Goal: Information Seeking & Learning: Find contact information

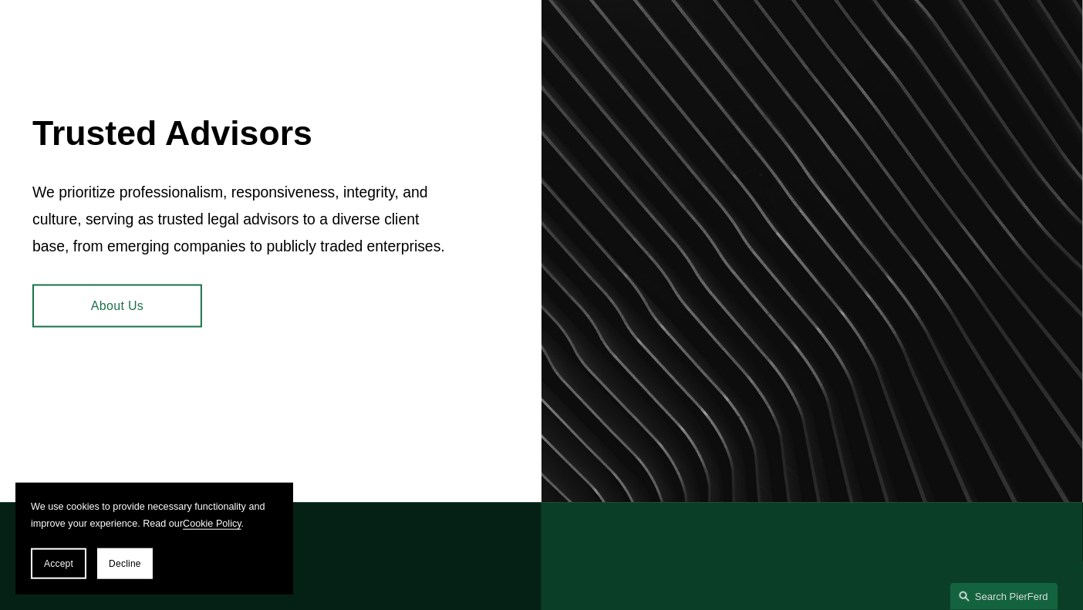
scroll to position [617, 0]
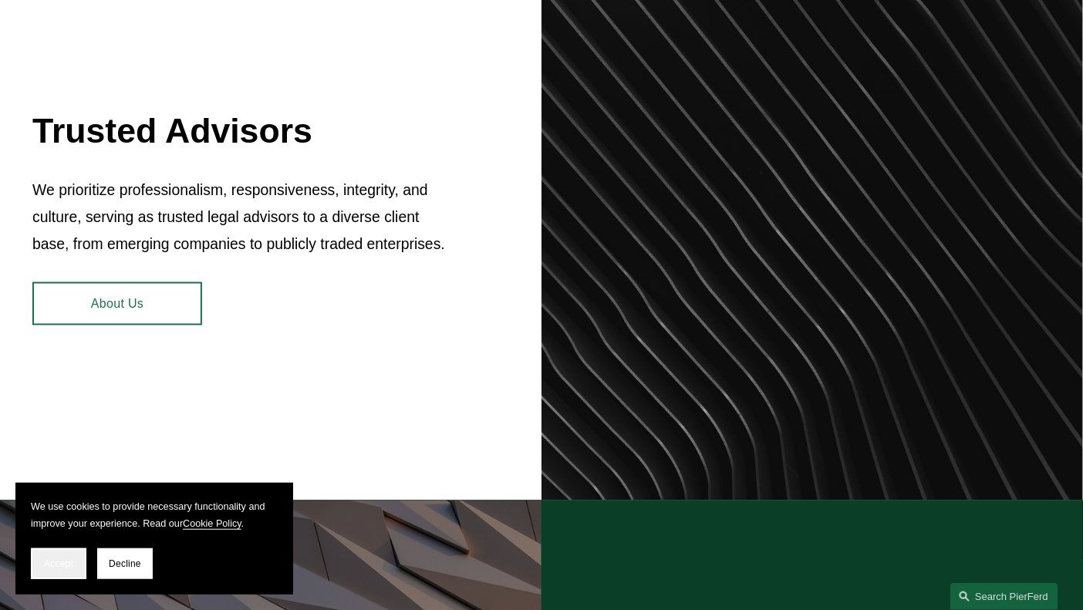
click at [70, 565] on span "Accept" at bounding box center [58, 564] width 29 height 11
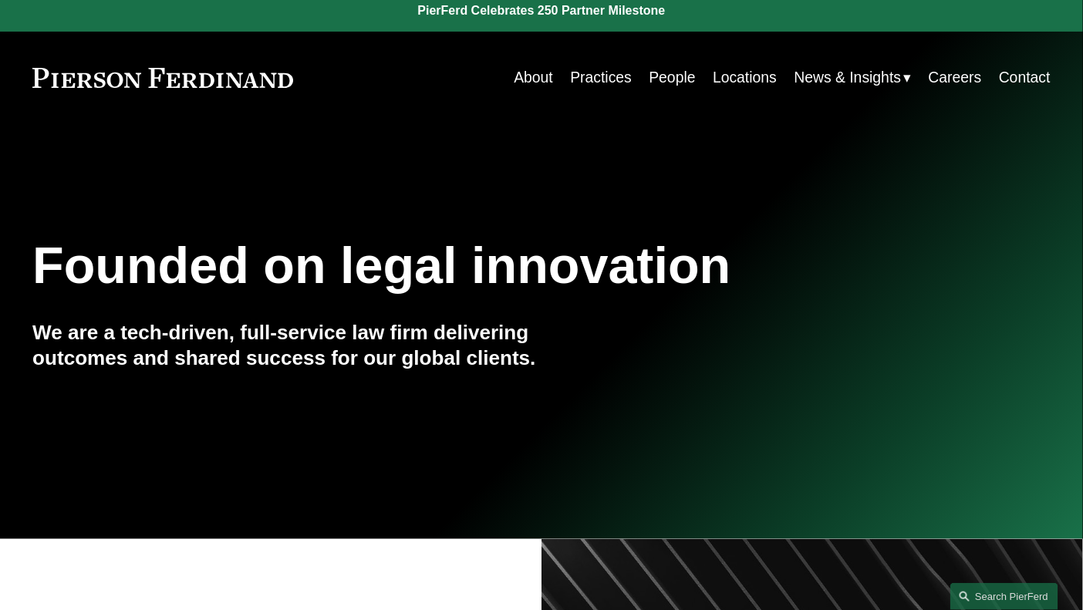
scroll to position [0, 0]
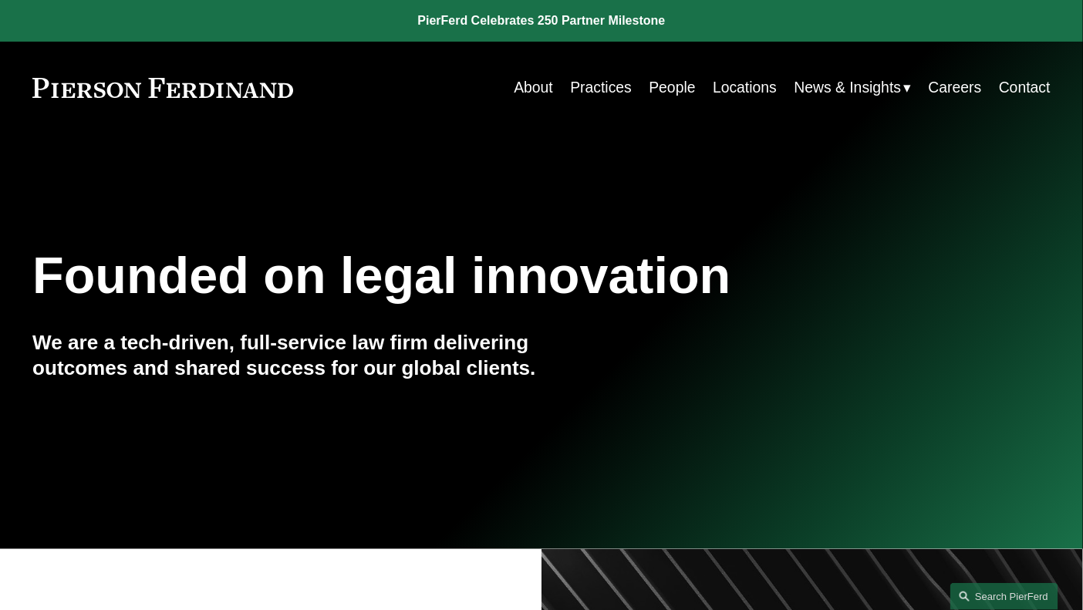
click at [608, 90] on link "Practices" at bounding box center [601, 88] width 62 height 30
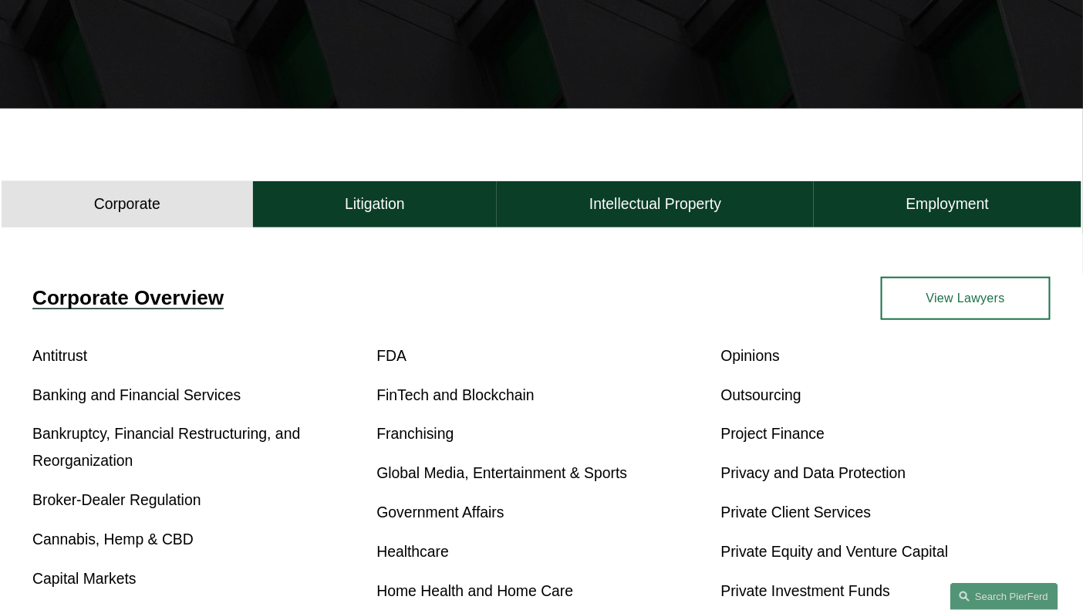
scroll to position [386, 0]
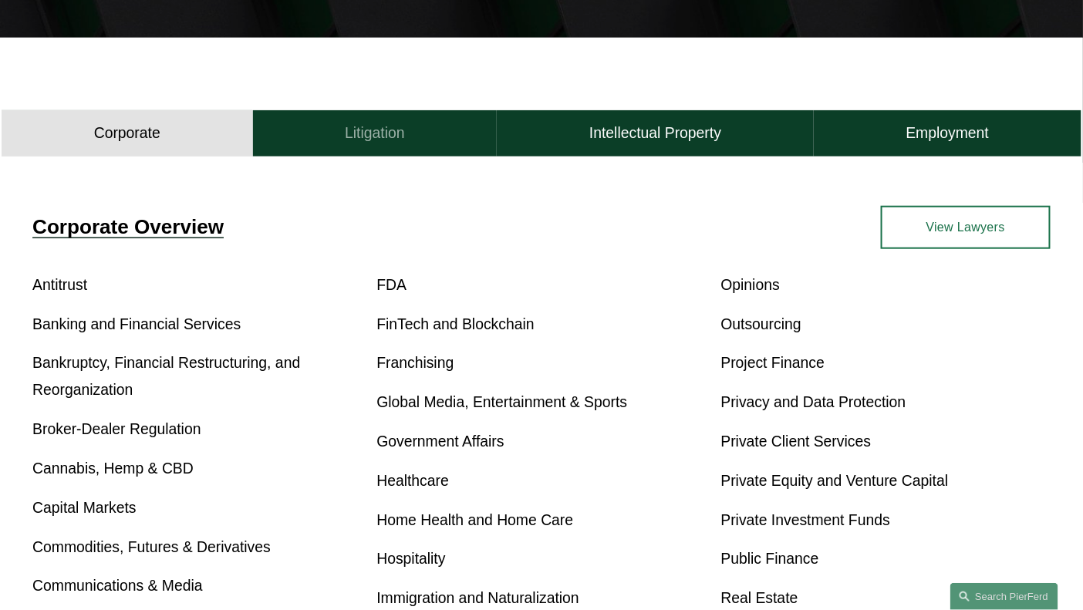
click at [366, 143] on h4 "Litigation" at bounding box center [375, 132] width 60 height 19
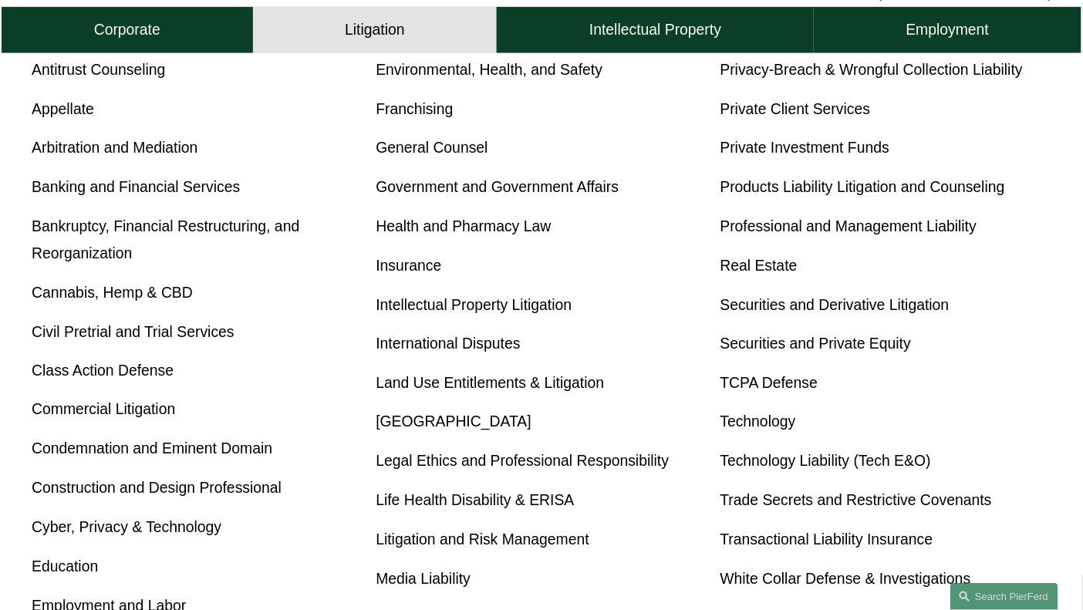
scroll to position [694, 0]
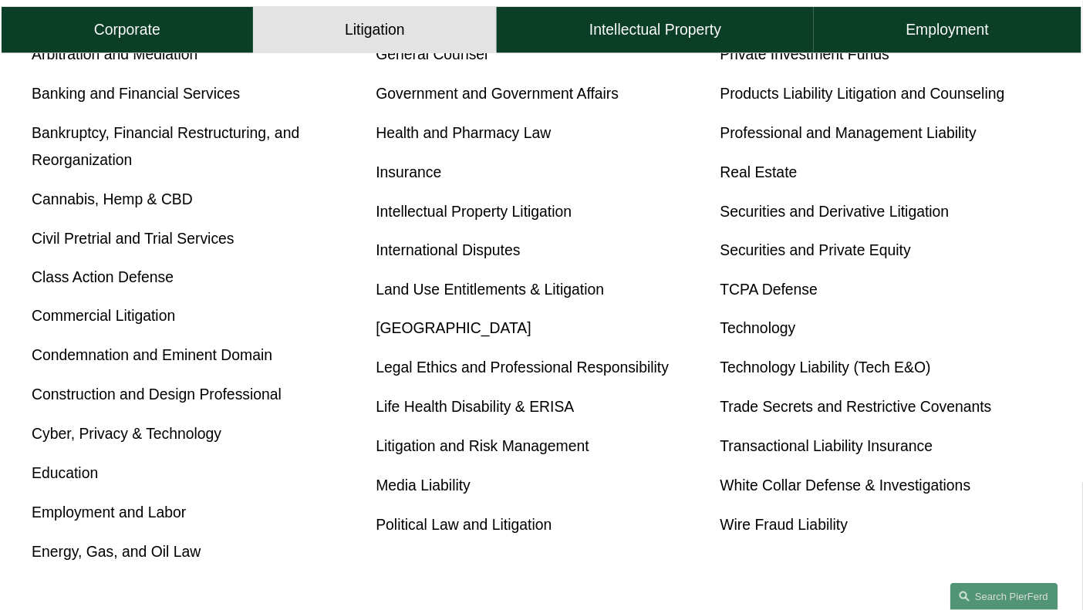
click at [147, 325] on link "Commercial Litigation" at bounding box center [103, 316] width 143 height 17
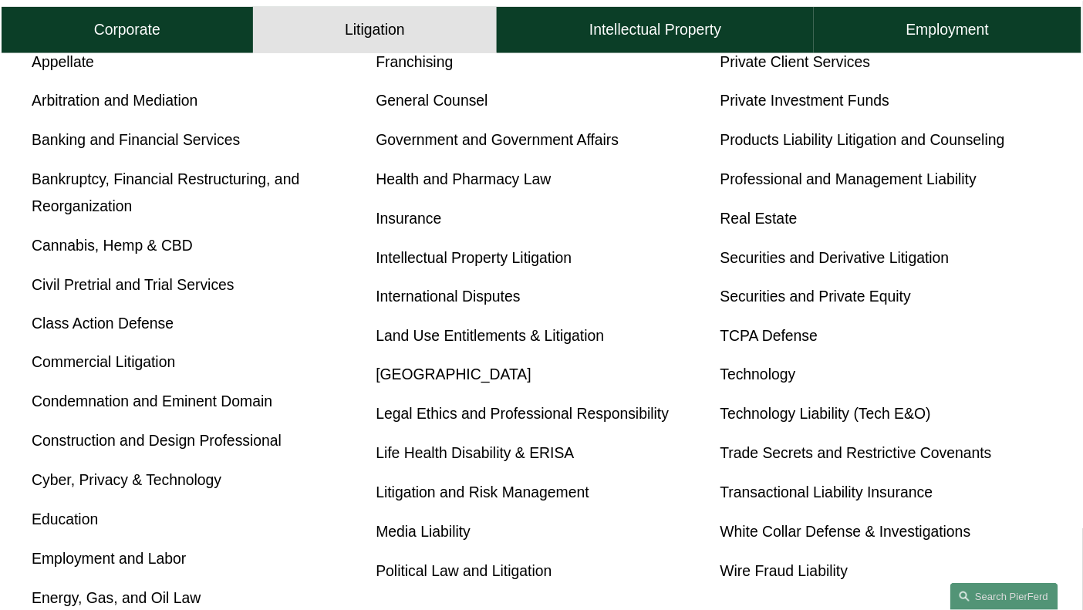
scroll to position [653, 0]
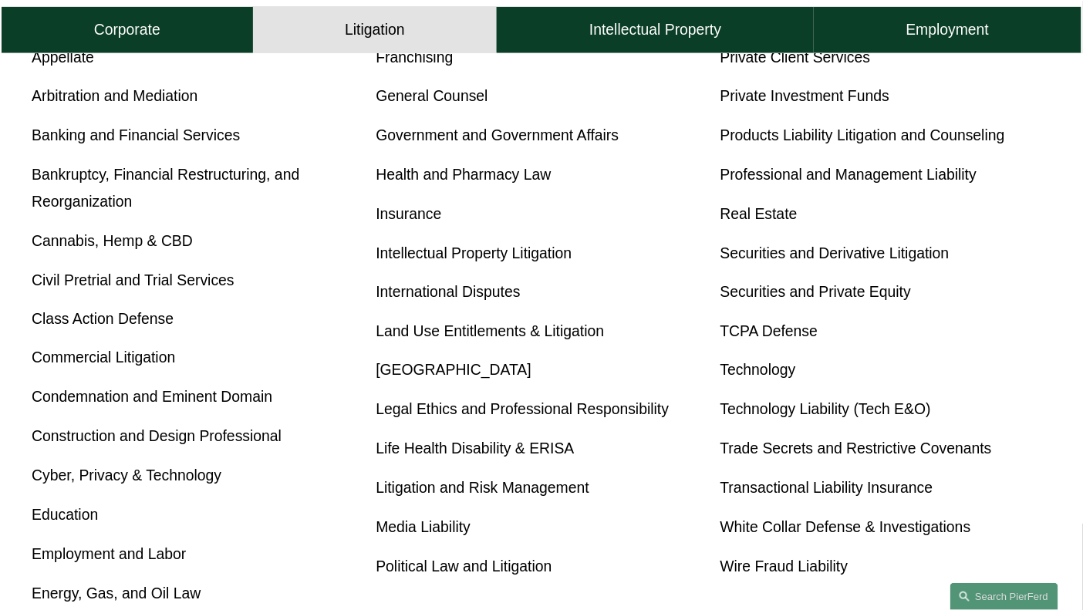
click at [460, 255] on link "Intellectual Property Litigation" at bounding box center [474, 253] width 196 height 17
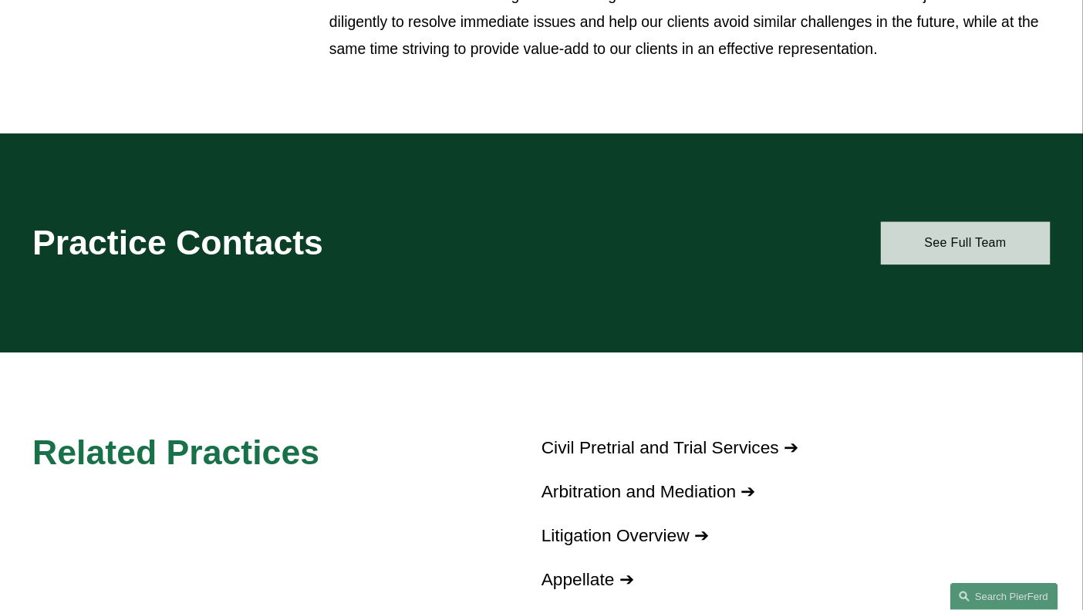
scroll to position [1080, 0]
click at [963, 260] on link "See Full Team" at bounding box center [966, 243] width 170 height 44
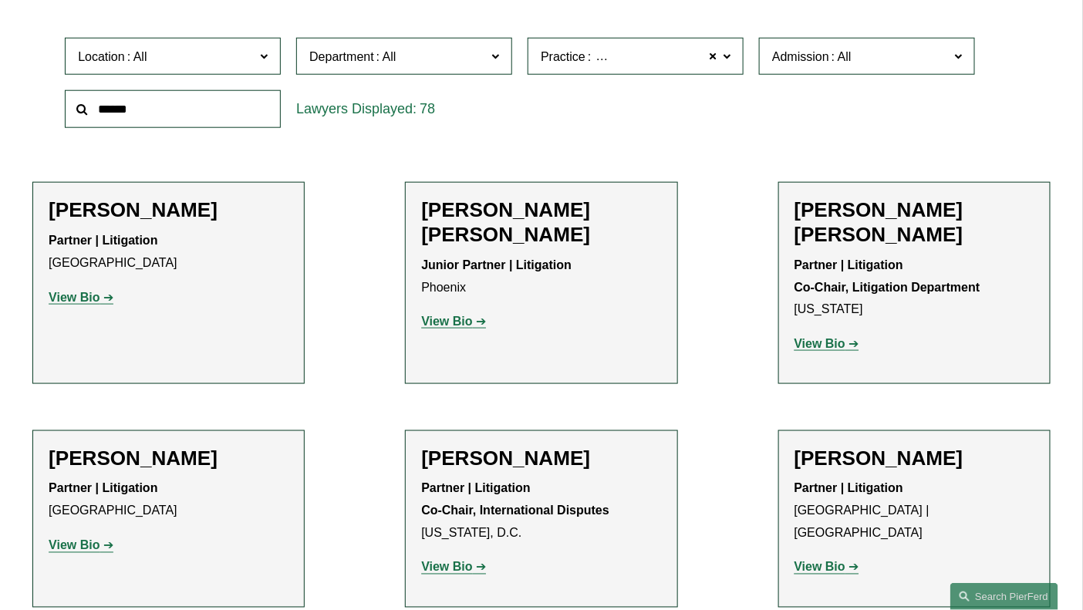
scroll to position [386, 0]
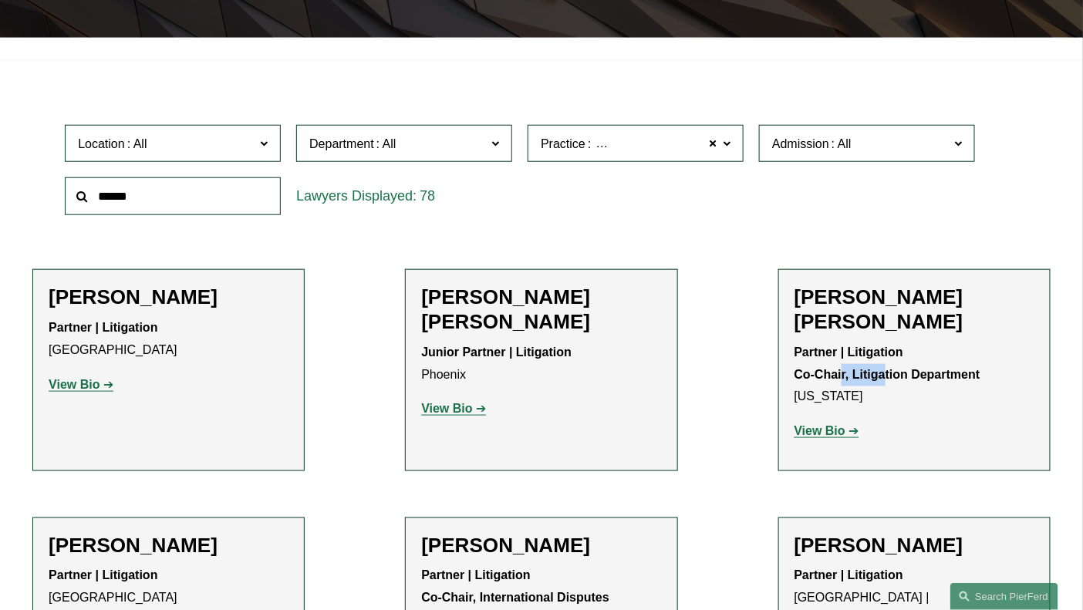
drag, startPoint x: 840, startPoint y: 353, endPoint x: 886, endPoint y: 353, distance: 45.5
click at [886, 353] on strong "Partner | Litigation Co-Chair, Litigation Department" at bounding box center [888, 363] width 186 height 35
click at [847, 346] on strong "Partner | Litigation Co-Chair, Litigation Department" at bounding box center [888, 363] width 186 height 35
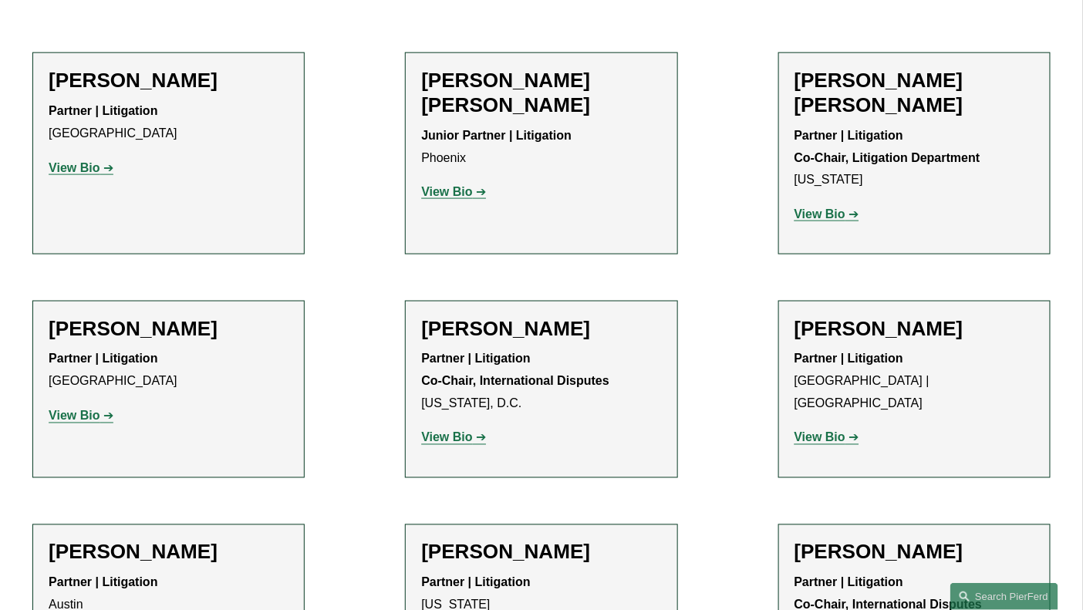
scroll to position [617, 0]
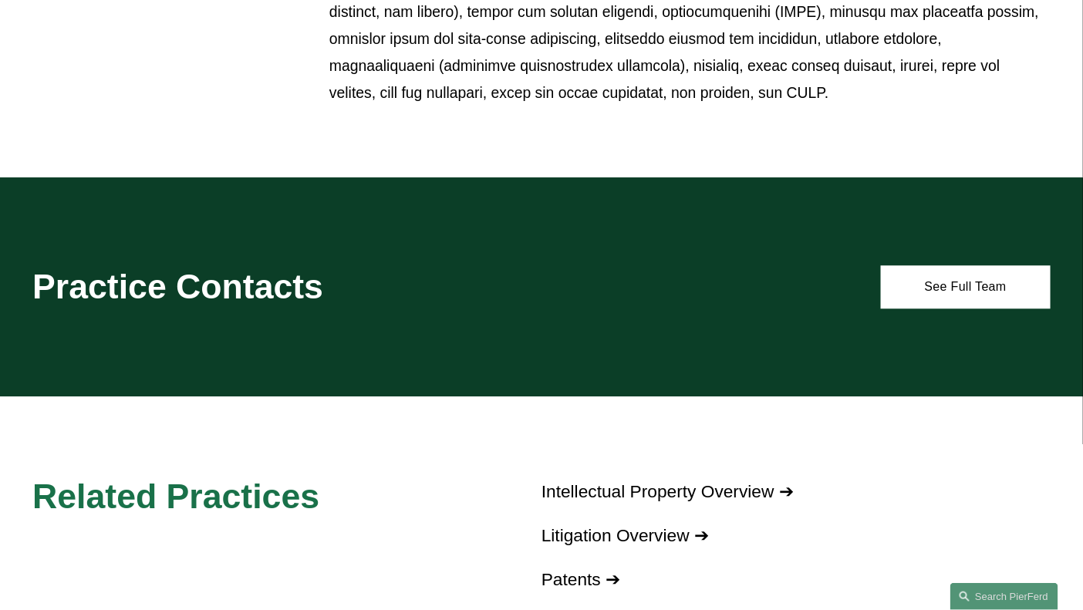
scroll to position [1157, 0]
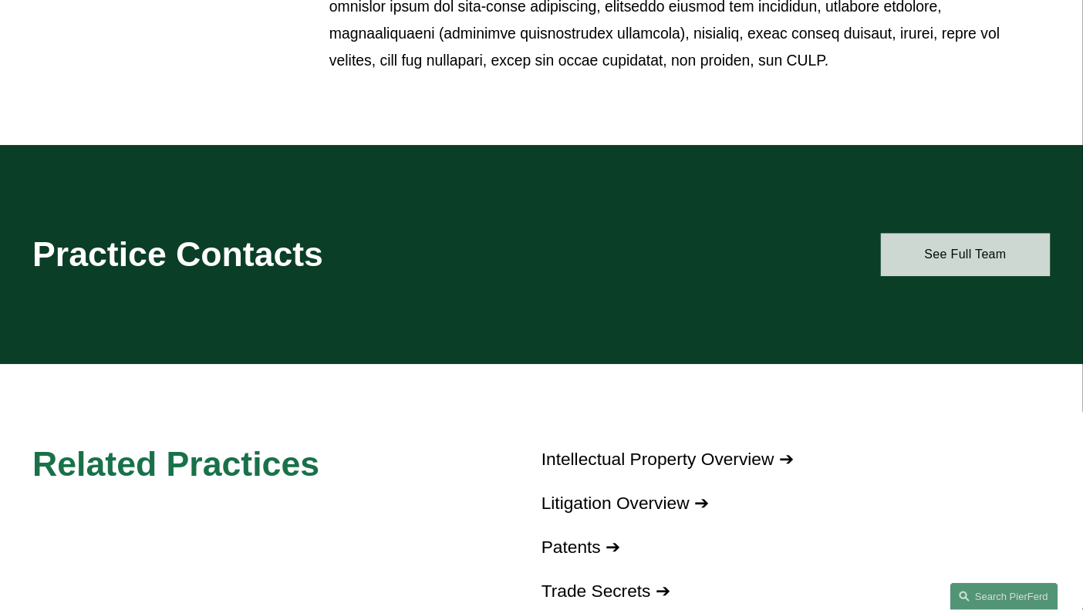
click at [928, 248] on link "See Full Team" at bounding box center [966, 255] width 170 height 44
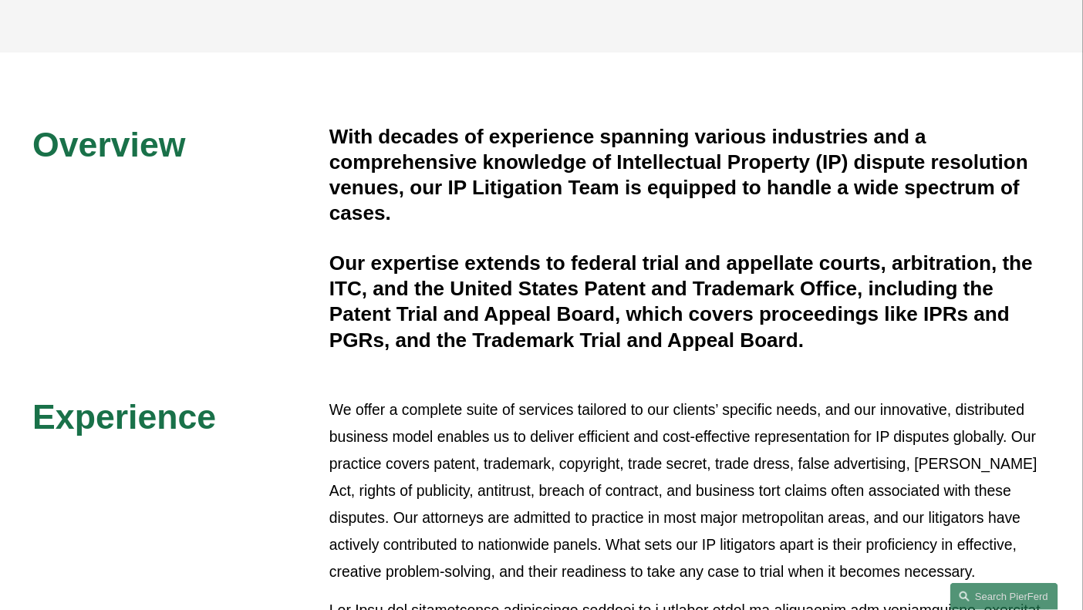
scroll to position [77, 0]
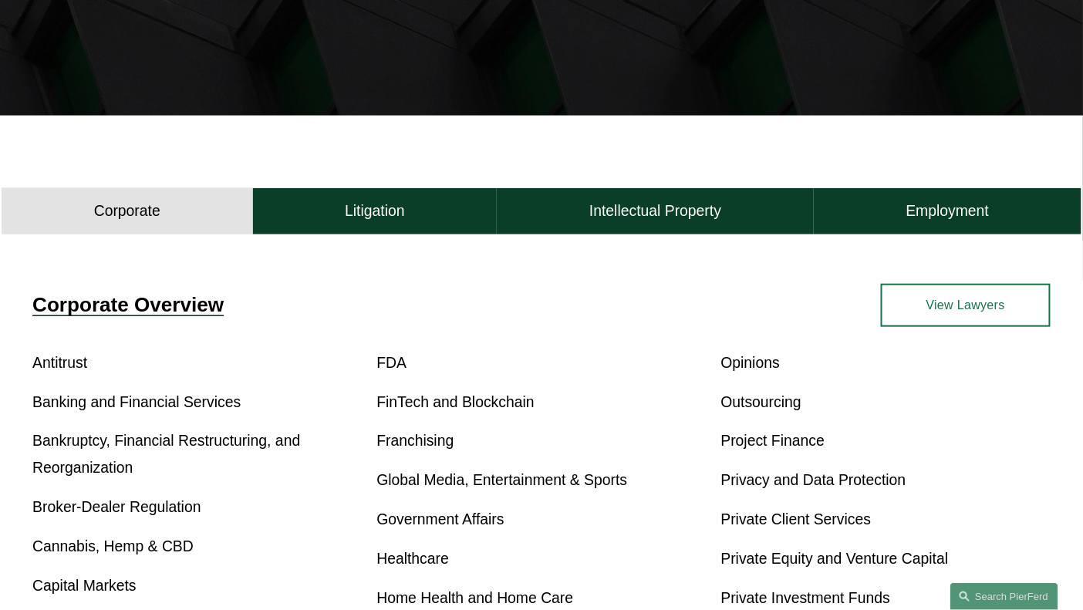
scroll to position [300, 0]
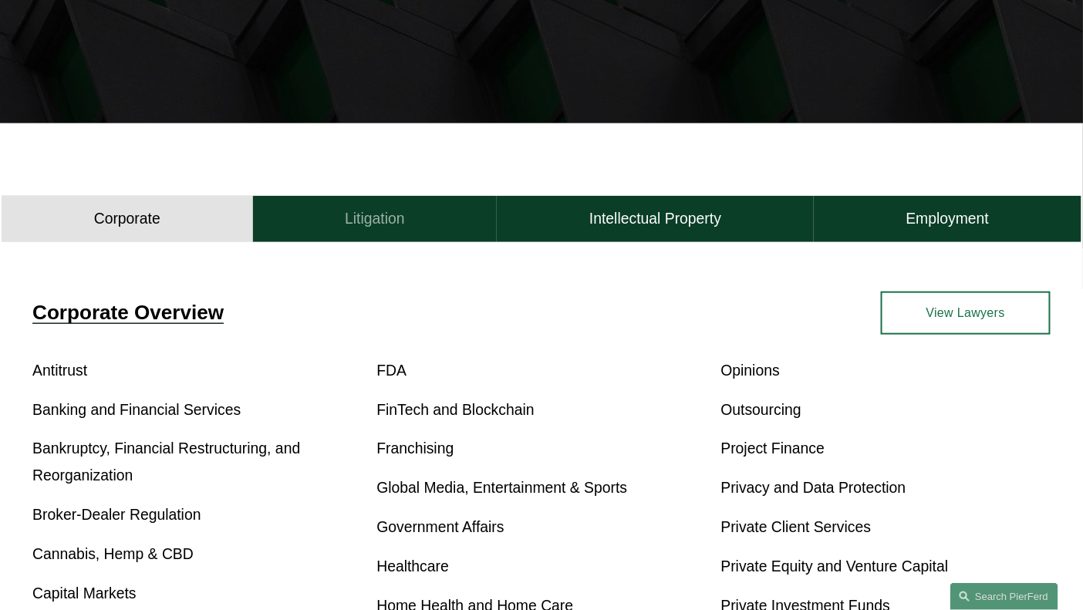
click at [386, 227] on h4 "Litigation" at bounding box center [375, 218] width 60 height 19
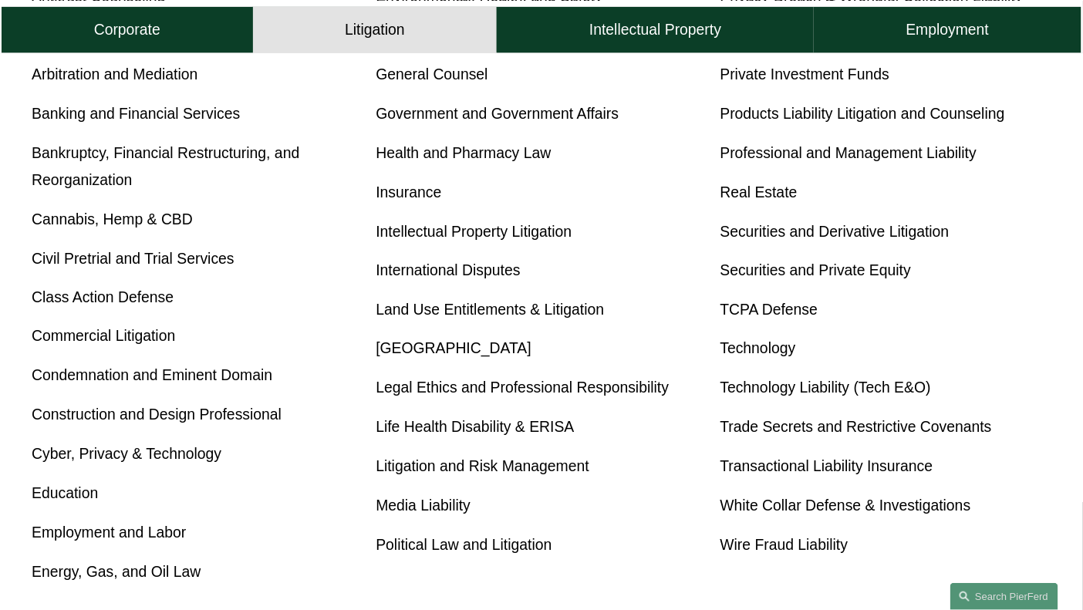
scroll to position [686, 0]
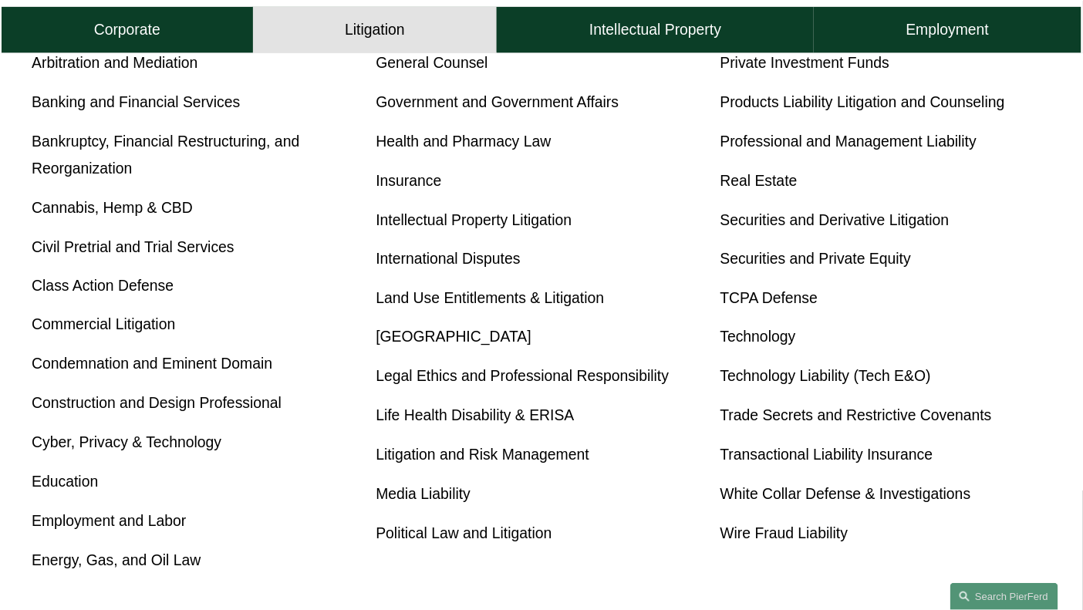
click at [154, 328] on link "Commercial Litigation" at bounding box center [103, 324] width 143 height 17
click at [486, 258] on link "International Disputes" at bounding box center [448, 259] width 144 height 17
click at [444, 503] on link "Media Liability" at bounding box center [423, 494] width 95 height 17
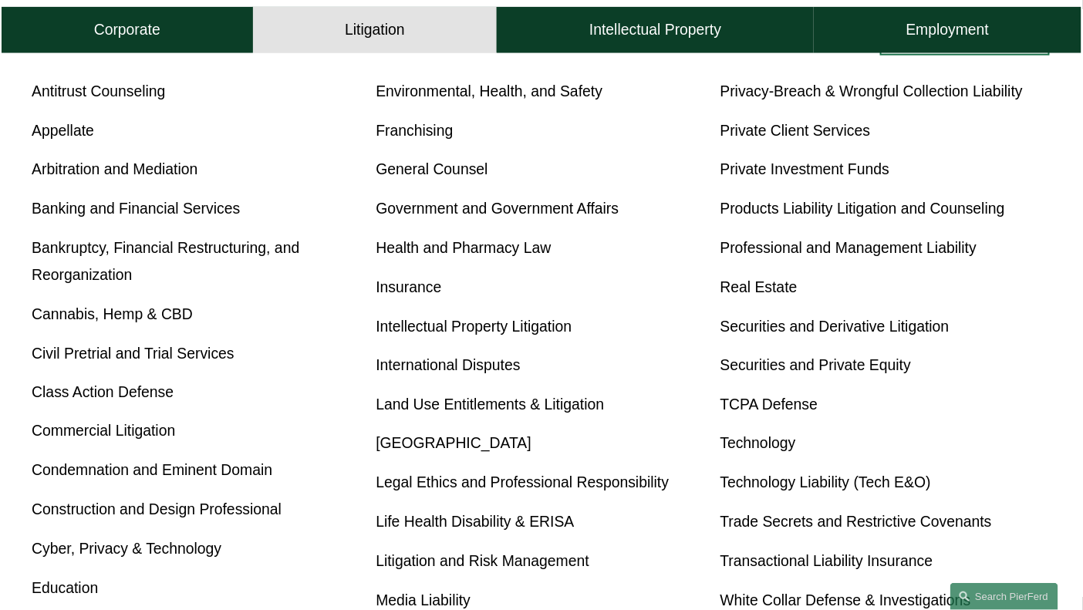
scroll to position [763, 0]
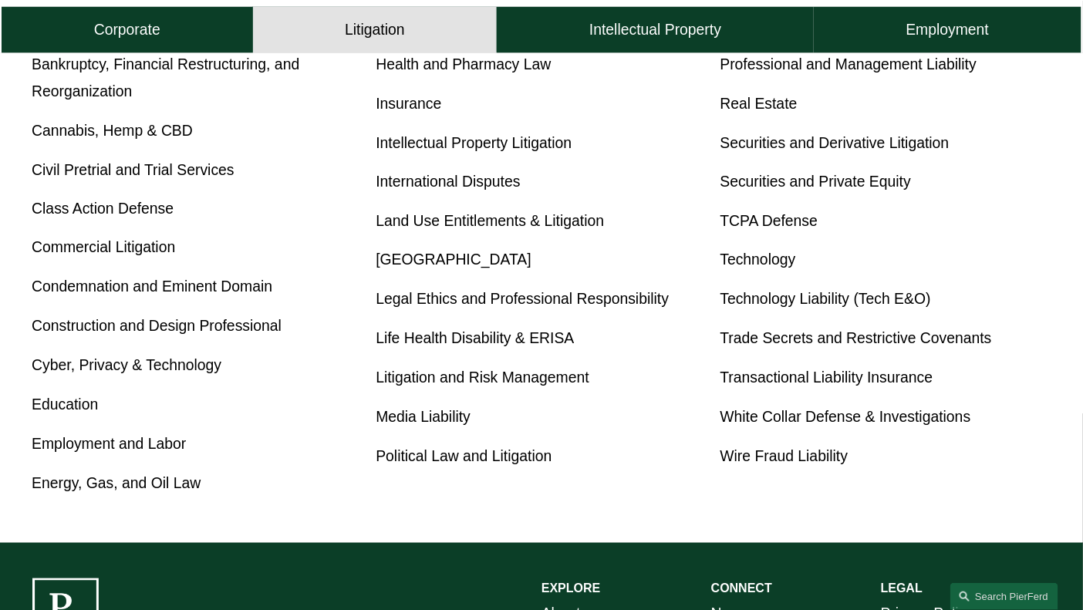
click at [125, 374] on link "Cyber, Privacy & Technology" at bounding box center [127, 365] width 190 height 17
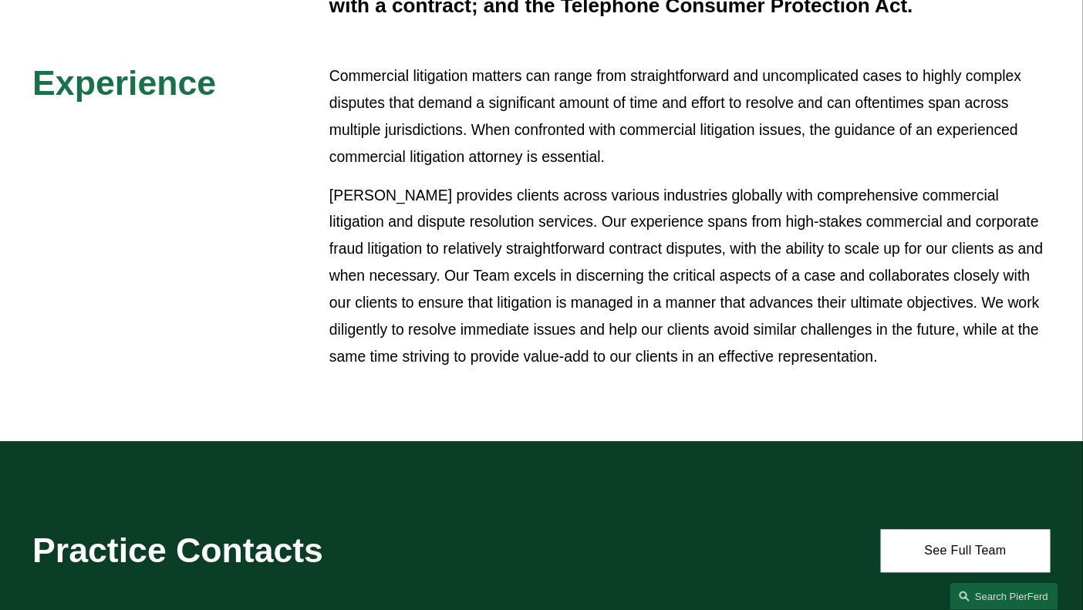
scroll to position [1003, 0]
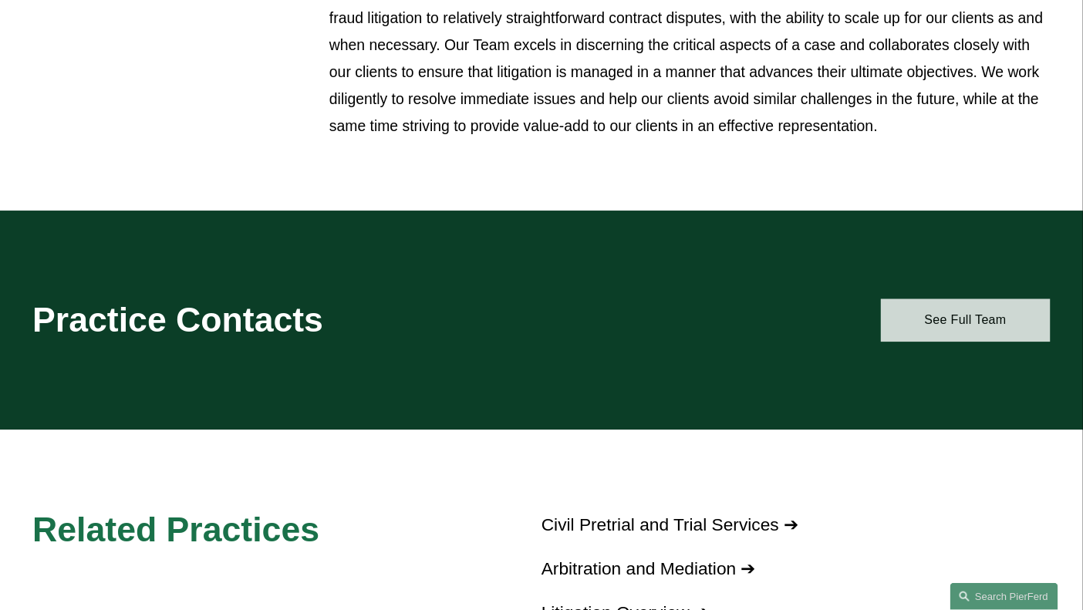
click at [920, 319] on link "See Full Team" at bounding box center [966, 321] width 170 height 44
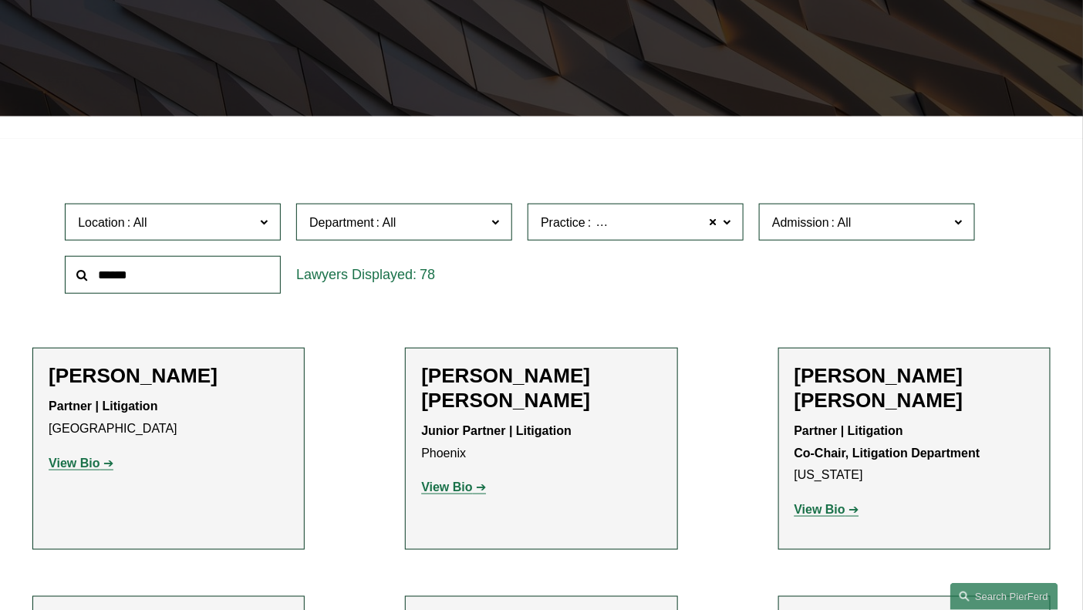
scroll to position [309, 0]
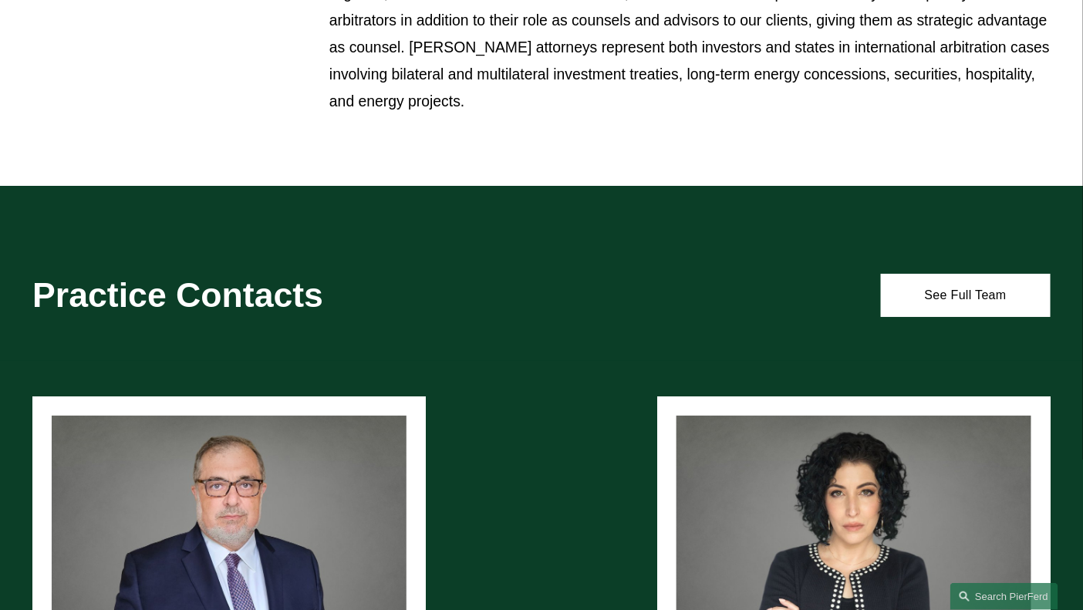
scroll to position [1697, 0]
click at [957, 298] on link "See Full Team" at bounding box center [966, 296] width 170 height 44
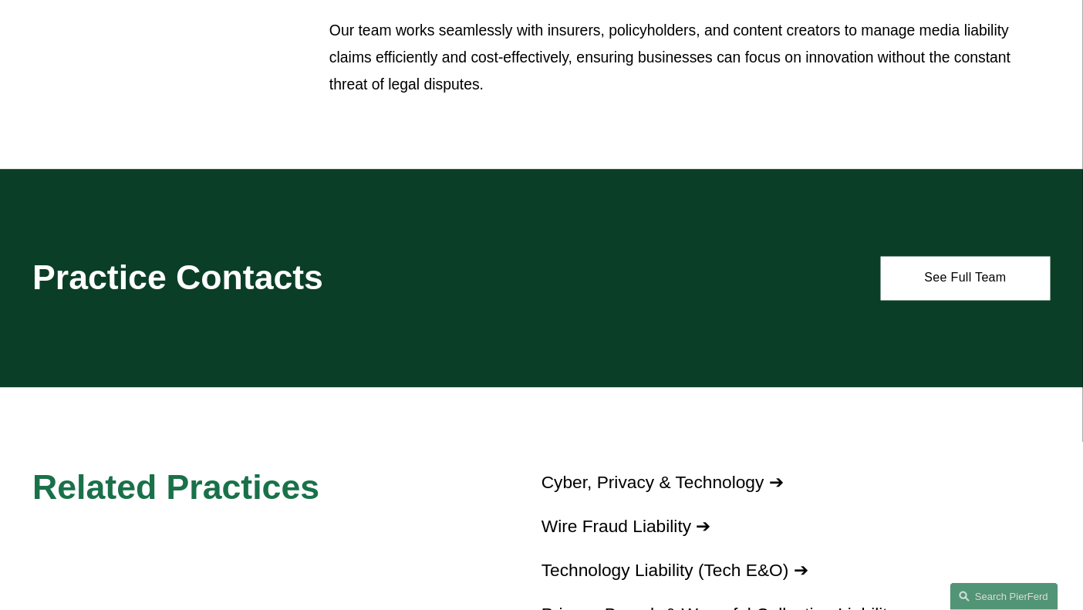
scroll to position [694, 0]
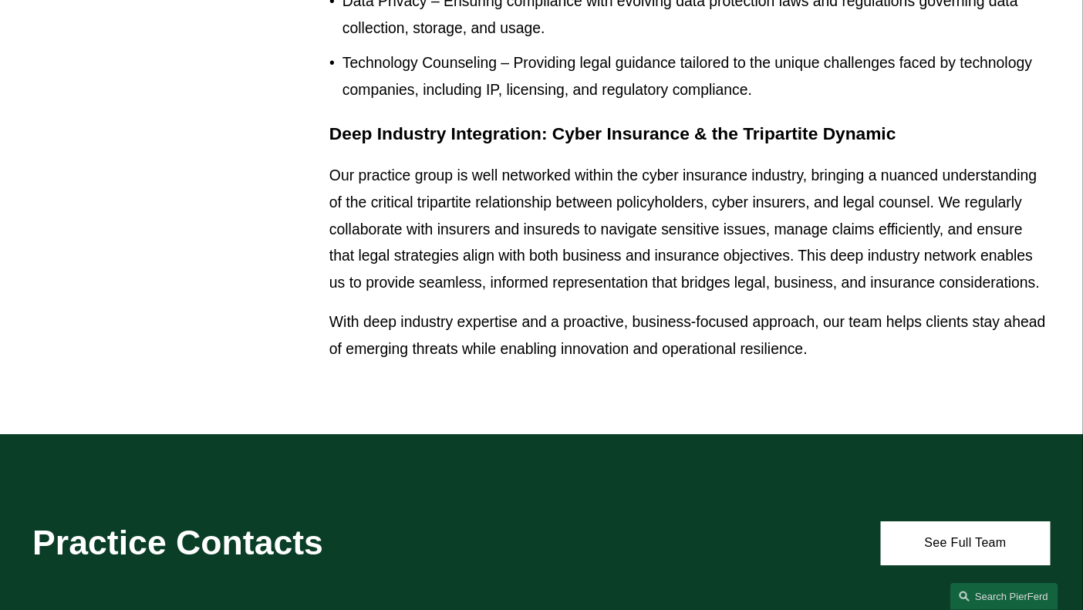
scroll to position [1389, 0]
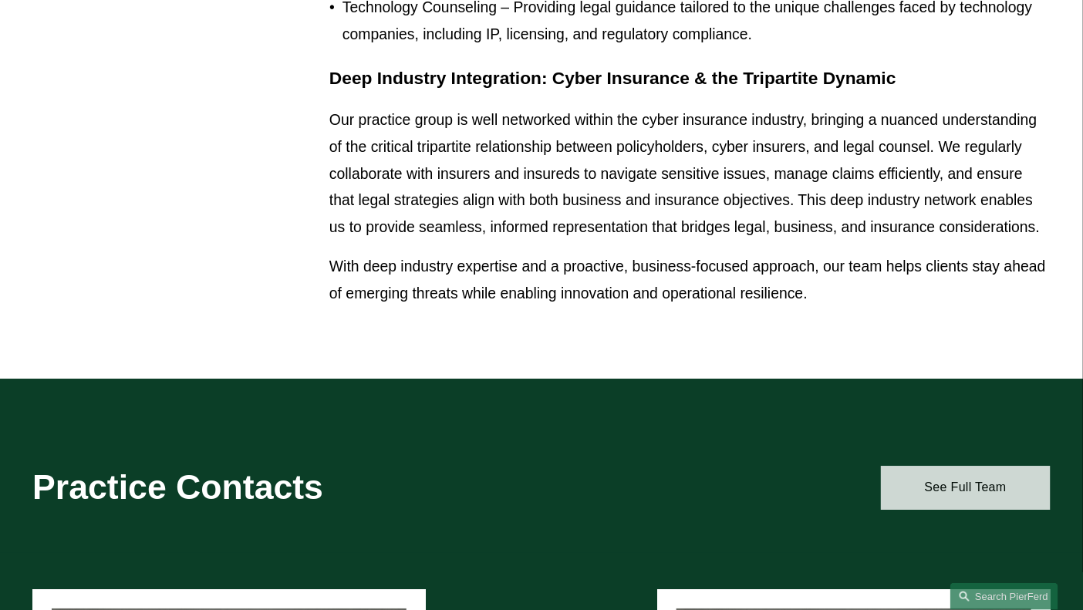
click at [974, 506] on link "See Full Team" at bounding box center [966, 488] width 170 height 44
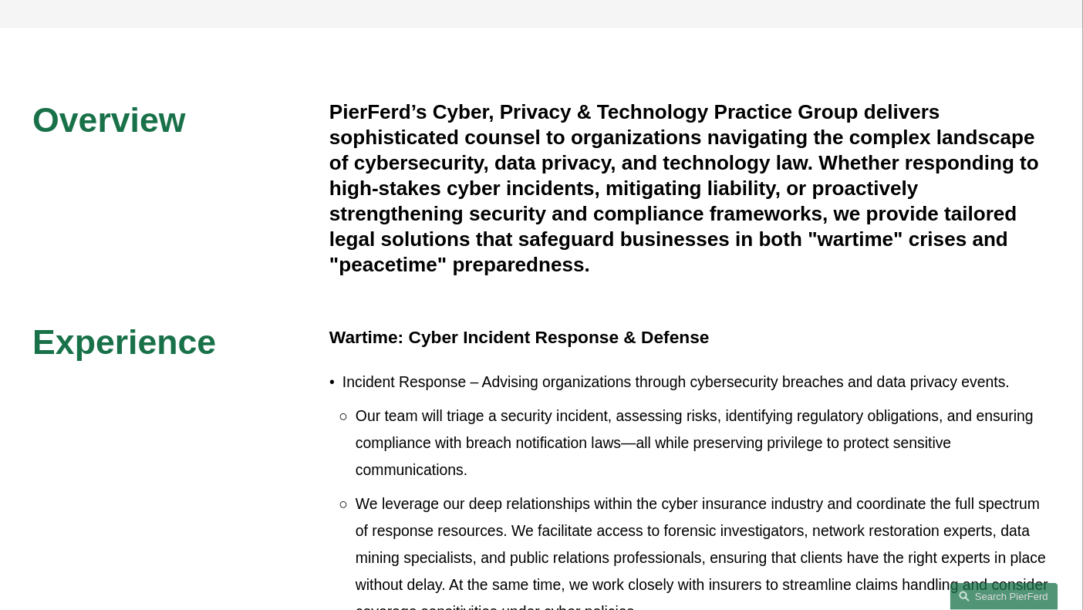
scroll to position [0, 0]
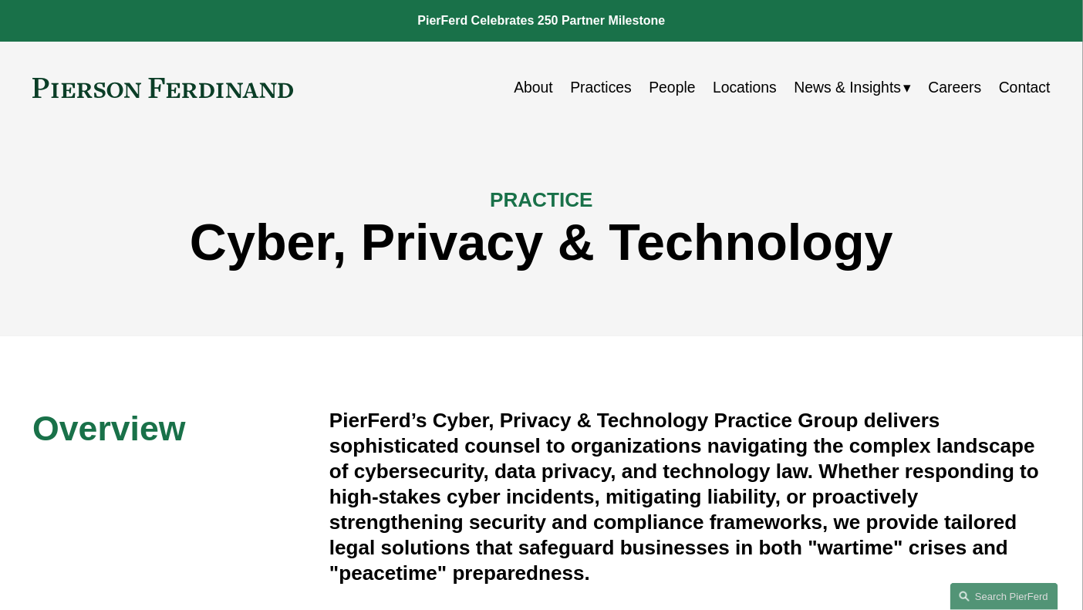
click at [731, 92] on link "Locations" at bounding box center [745, 88] width 64 height 30
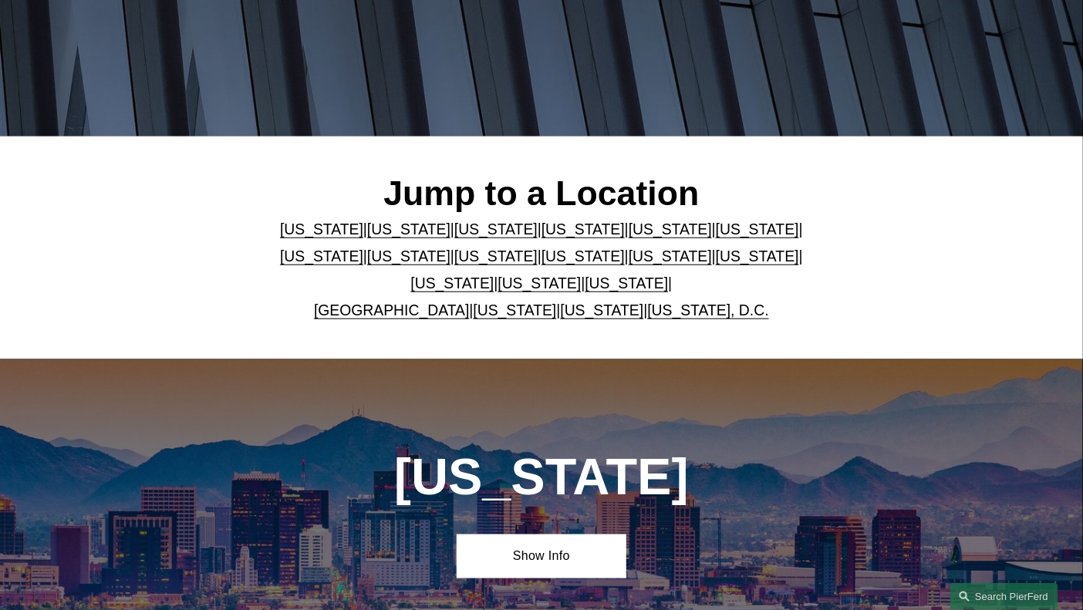
scroll to position [309, 0]
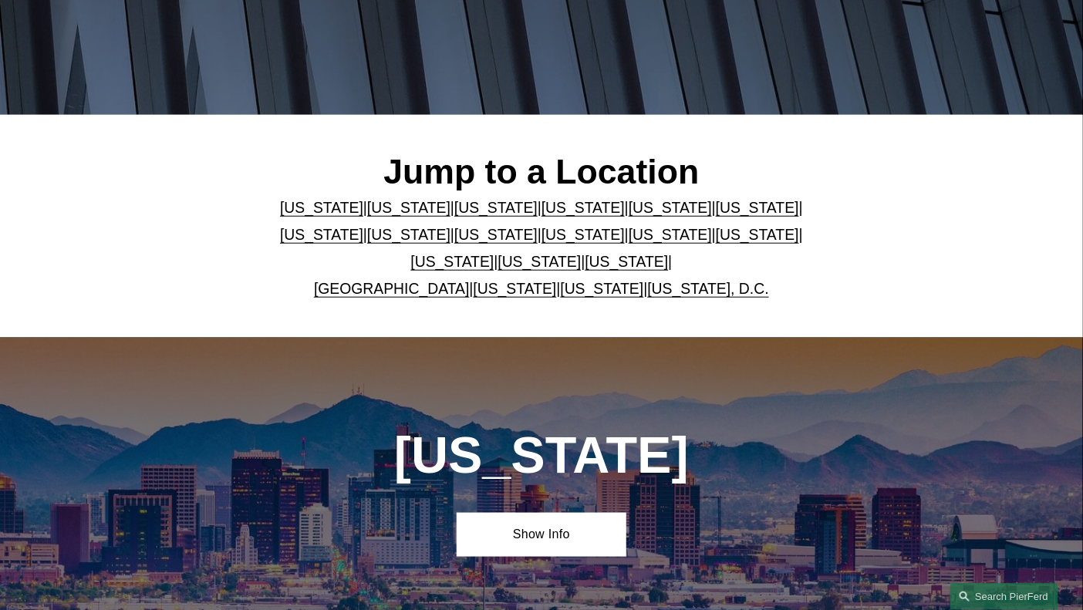
click at [629, 235] on link "[US_STATE]" at bounding box center [670, 234] width 83 height 17
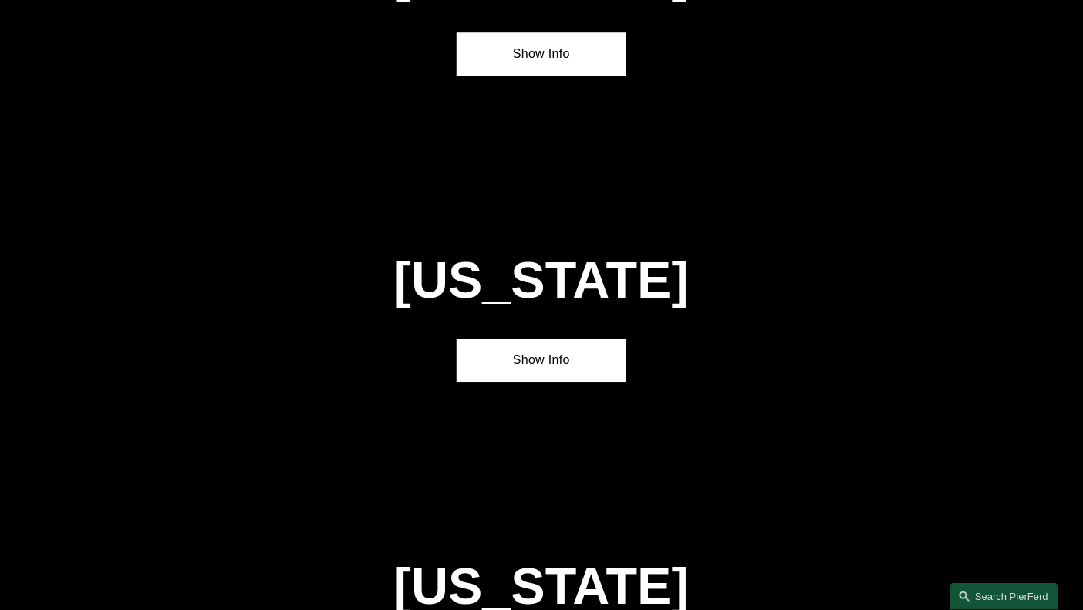
scroll to position [3748, 0]
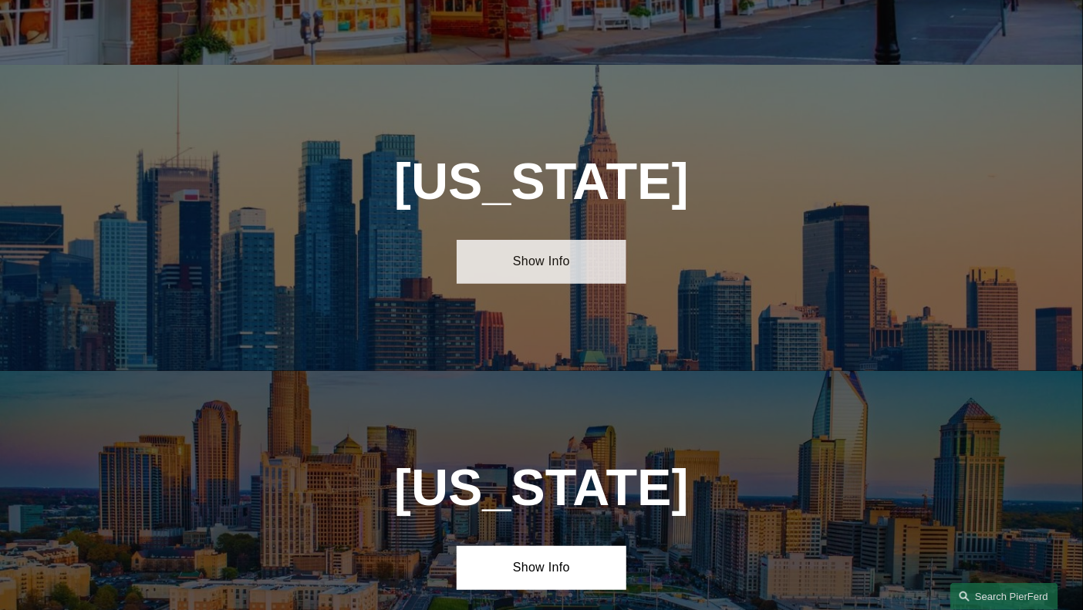
click at [546, 240] on link "Show Info" at bounding box center [542, 262] width 170 height 44
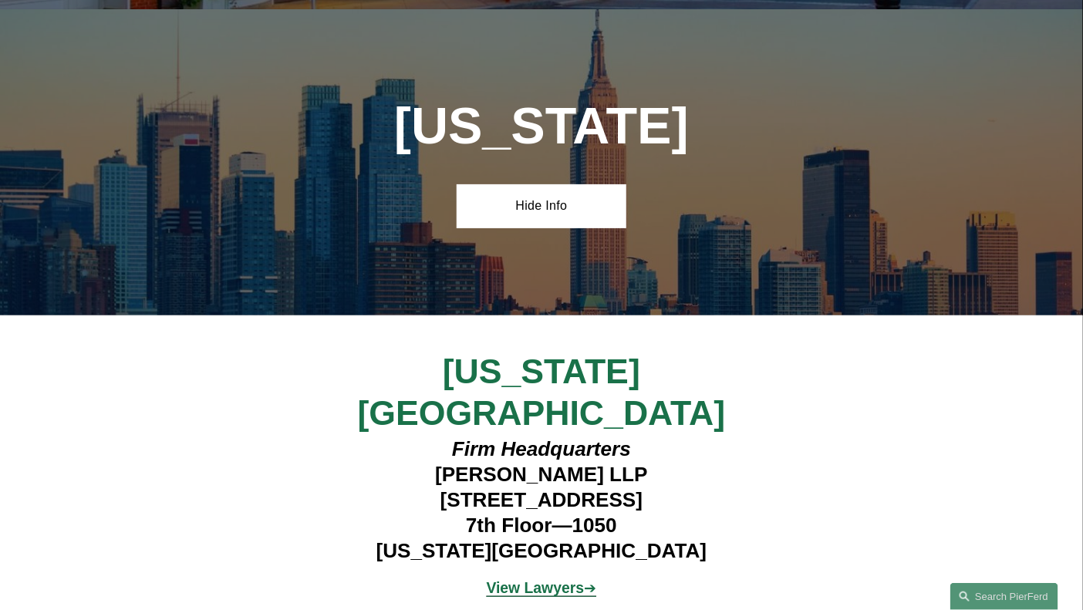
scroll to position [3826, 0]
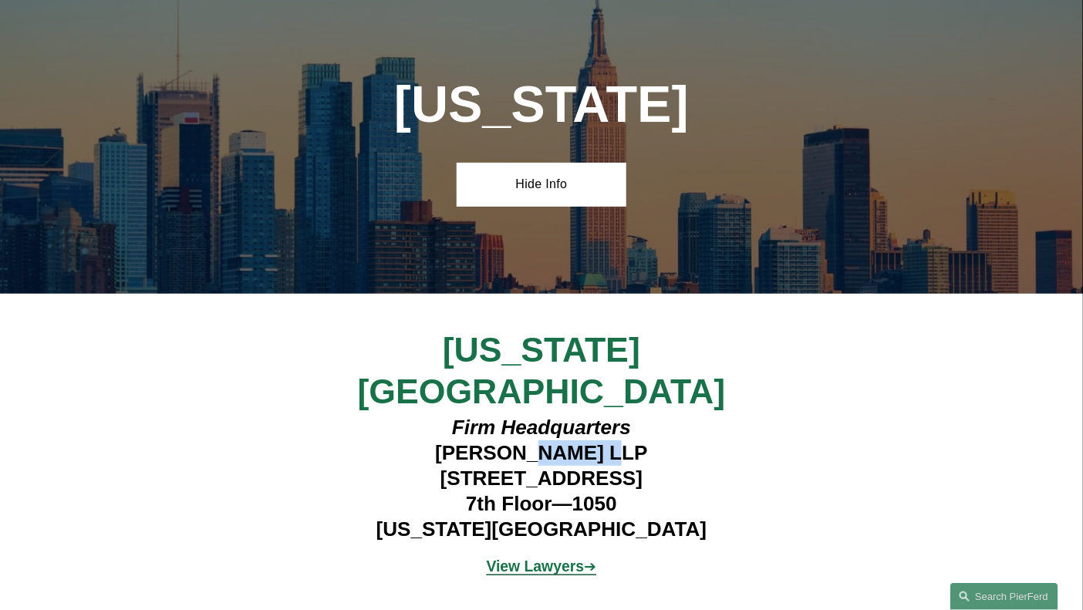
drag, startPoint x: 516, startPoint y: 355, endPoint x: 593, endPoint y: 354, distance: 77.1
click at [593, 415] on h4 "Firm Headquarters Pierson Ferdinand LLP 1270 Avenue of the Americas 7th Floor—1…" at bounding box center [541, 479] width 424 height 128
click at [520, 415] on h4 "Firm Headquarters Pierson Ferdinand LLP 1270 Avenue of the Americas 7th Floor—1…" at bounding box center [541, 479] width 424 height 128
drag, startPoint x: 491, startPoint y: 356, endPoint x: 595, endPoint y: 363, distance: 104.4
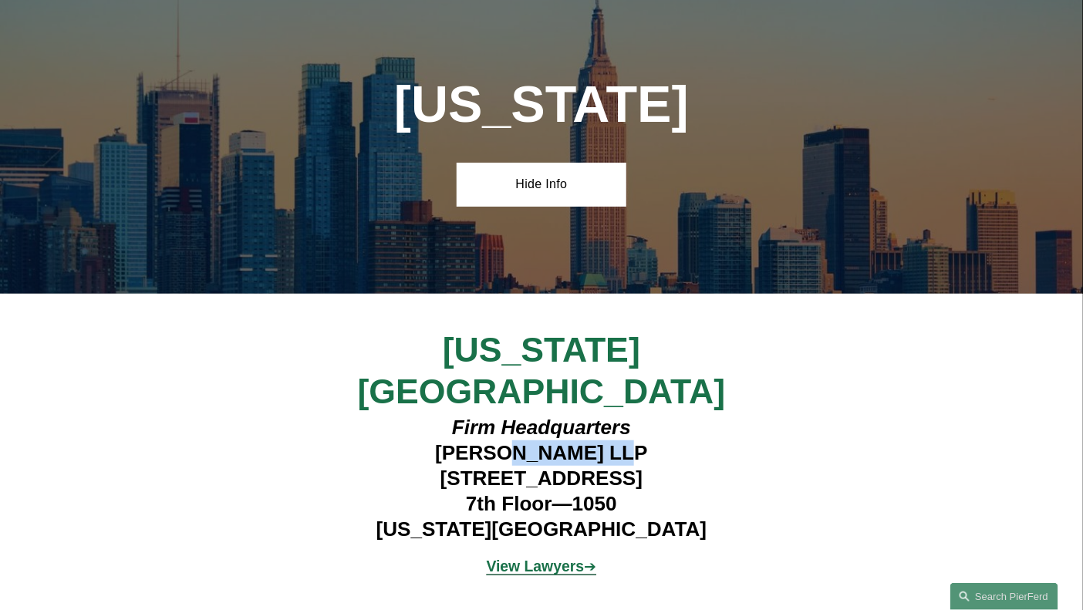
click at [595, 415] on h4 "Firm Headquarters Pierson Ferdinand LLP 1270 Avenue of the Americas 7th Floor—1…" at bounding box center [541, 479] width 424 height 128
click at [555, 558] on strong "View Lawyers" at bounding box center [536, 566] width 98 height 17
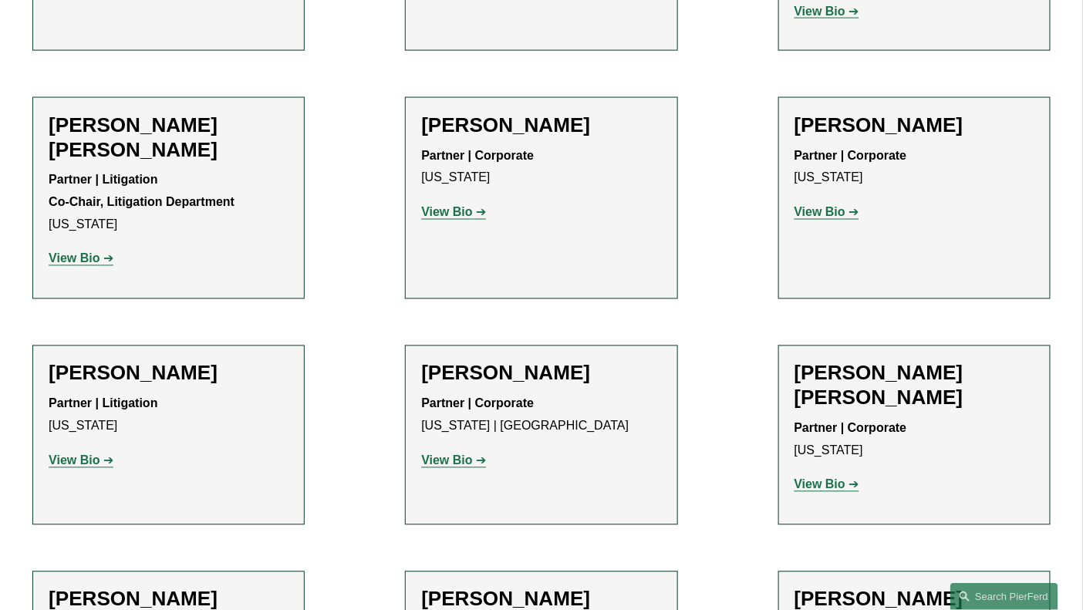
scroll to position [849, 0]
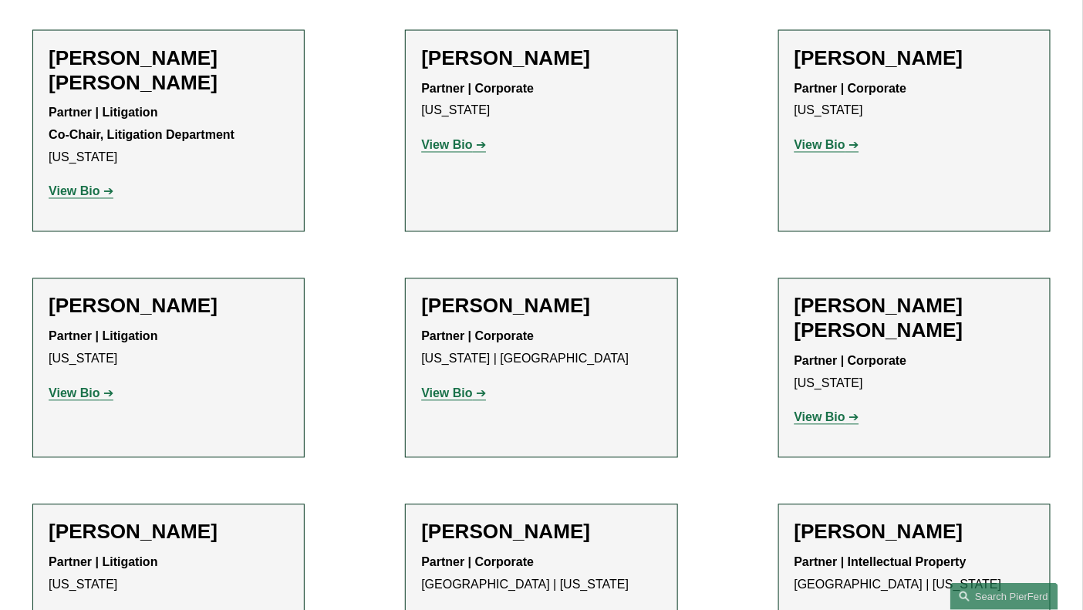
drag, startPoint x: 467, startPoint y: 285, endPoint x: 569, endPoint y: 292, distance: 102.0
click at [569, 295] on h2 "[PERSON_NAME]" at bounding box center [541, 307] width 240 height 25
click at [481, 295] on h2 "[PERSON_NAME]" at bounding box center [541, 307] width 240 height 25
drag, startPoint x: 465, startPoint y: 285, endPoint x: 544, endPoint y: 291, distance: 78.9
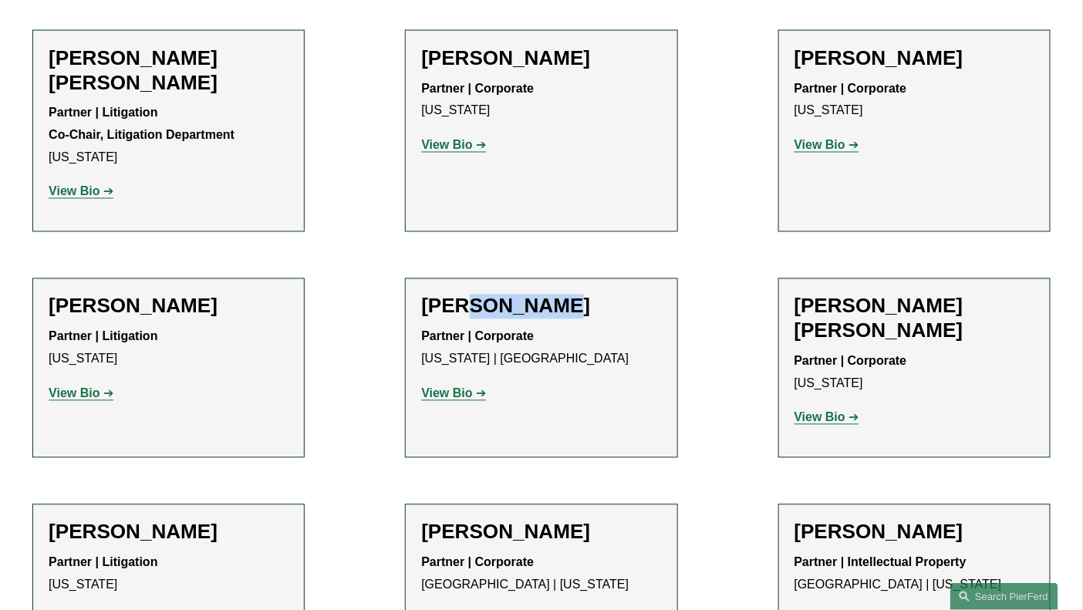
click at [544, 295] on h2 "[PERSON_NAME]" at bounding box center [541, 307] width 240 height 25
click at [472, 295] on h2 "[PERSON_NAME]" at bounding box center [541, 307] width 240 height 25
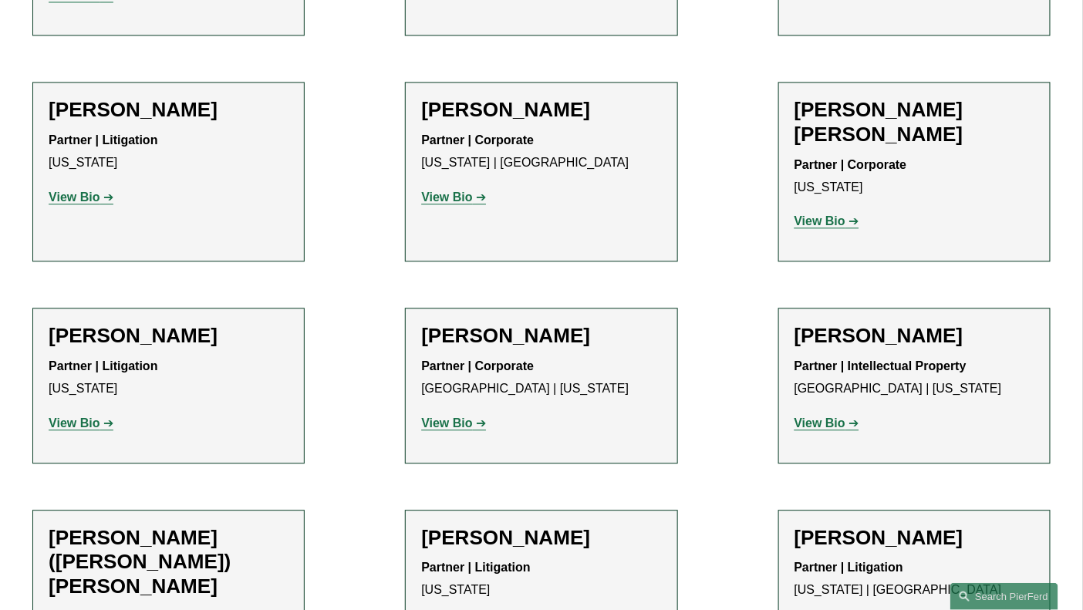
scroll to position [1080, 0]
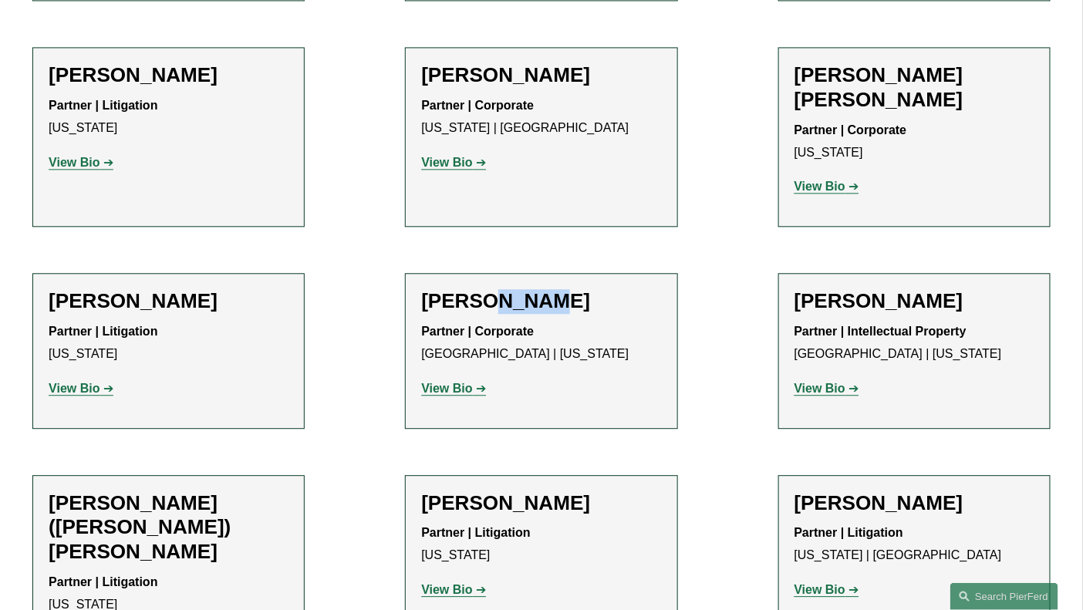
drag, startPoint x: 486, startPoint y: 255, endPoint x: 545, endPoint y: 262, distance: 59.1
click at [545, 289] on h2 "[PERSON_NAME]" at bounding box center [541, 301] width 240 height 25
click at [525, 289] on div "[PERSON_NAME] Partner | Corporate [GEOGRAPHIC_DATA] | [US_STATE] View Bio Locat…" at bounding box center [541, 350] width 240 height 123
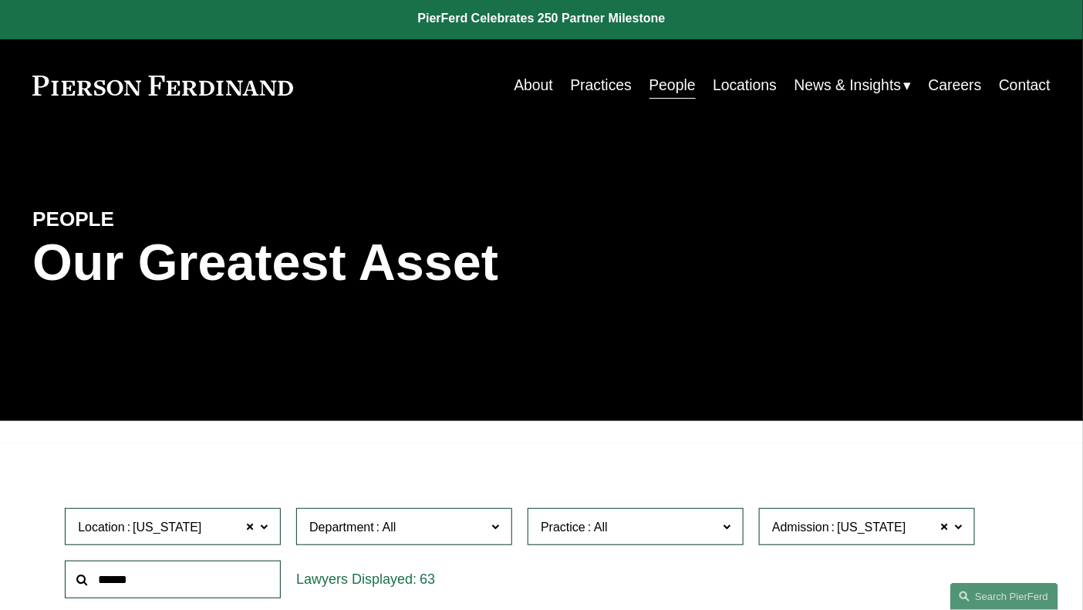
scroll to position [0, 0]
